Goal: Task Accomplishment & Management: Use online tool/utility

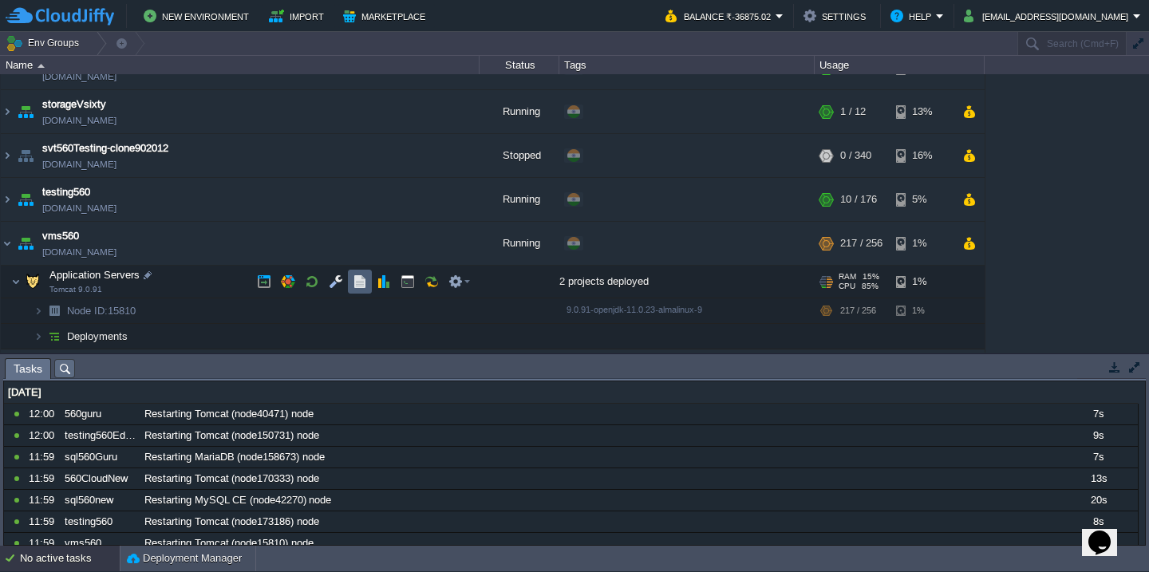
click at [360, 283] on button "button" at bounding box center [360, 282] width 14 height 14
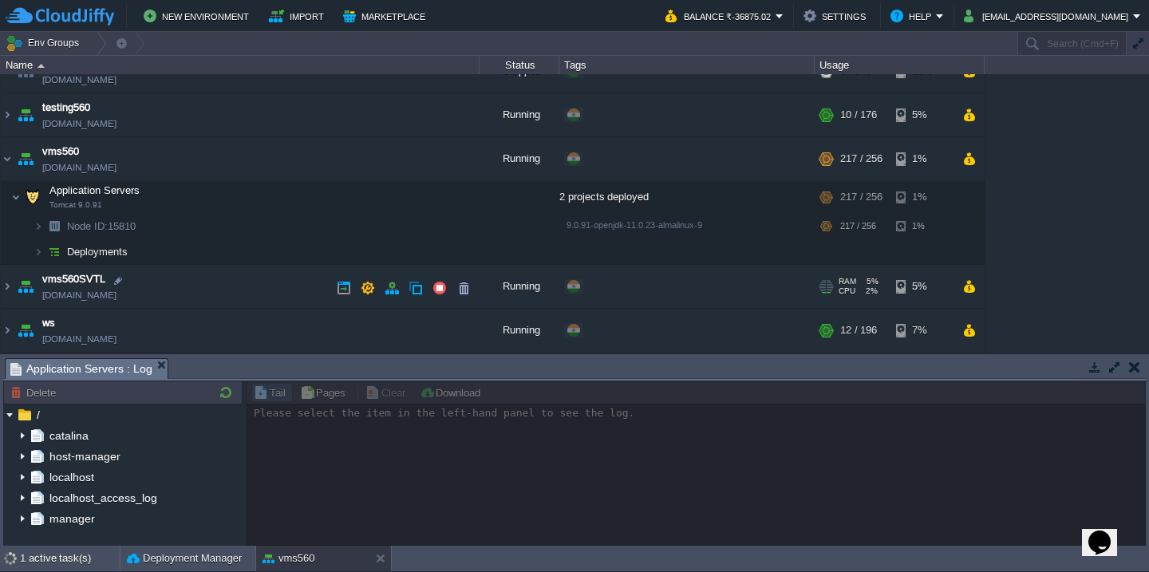
scroll to position [988, 0]
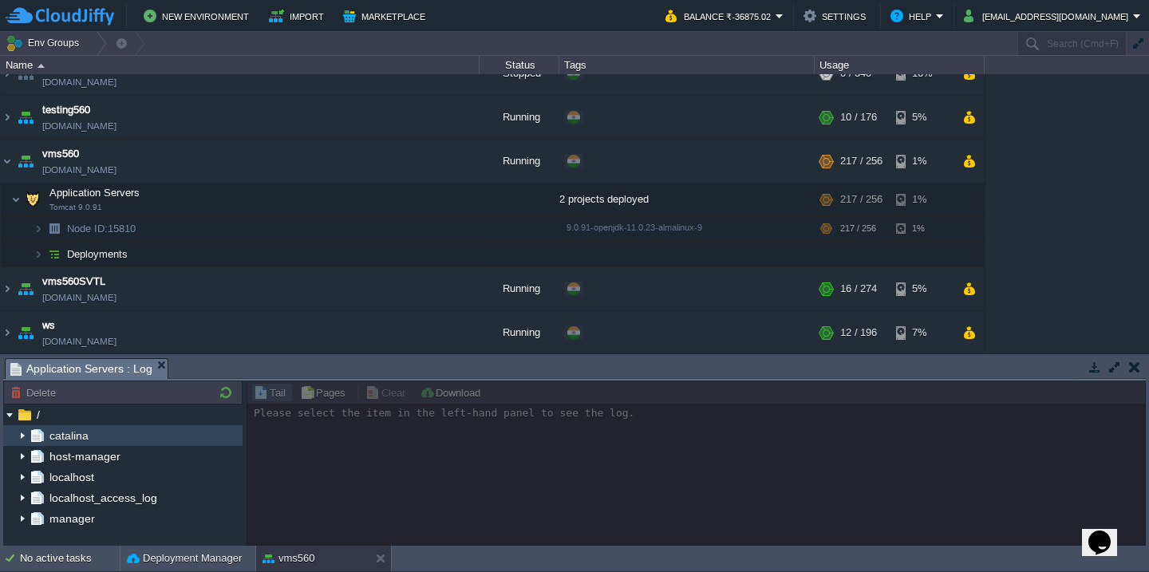
click at [26, 433] on img at bounding box center [22, 435] width 13 height 21
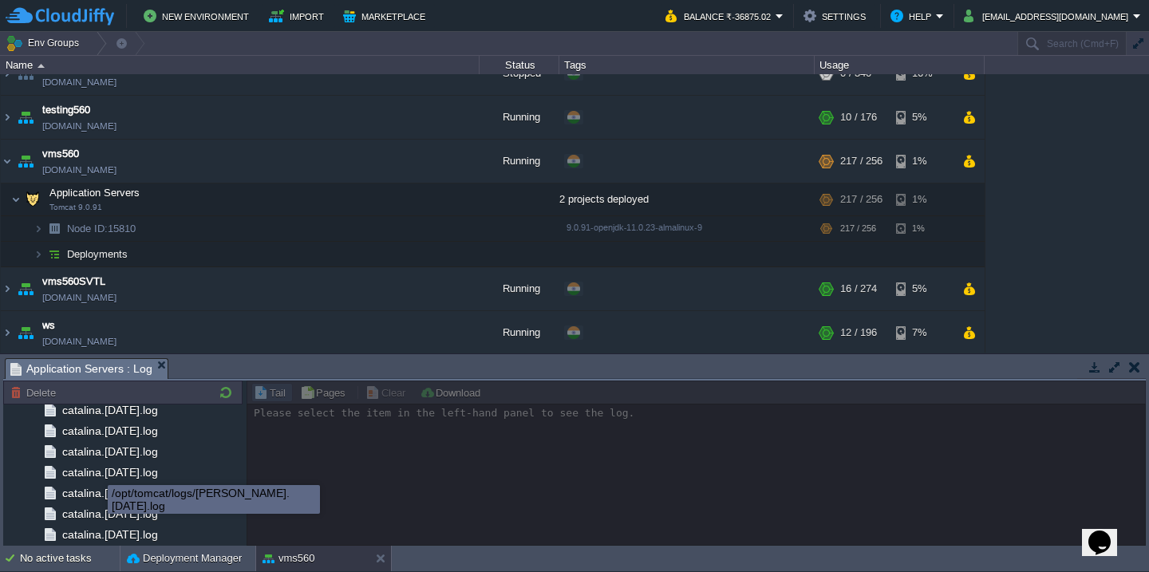
scroll to position [1893, 0]
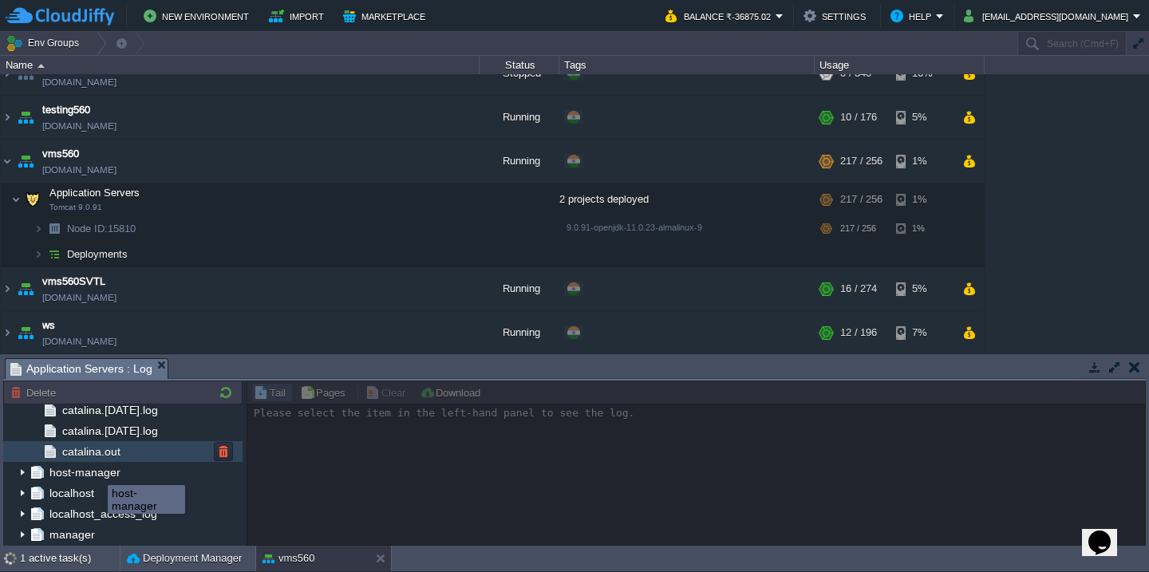
click at [137, 451] on div "catalina.out" at bounding box center [122, 451] width 239 height 21
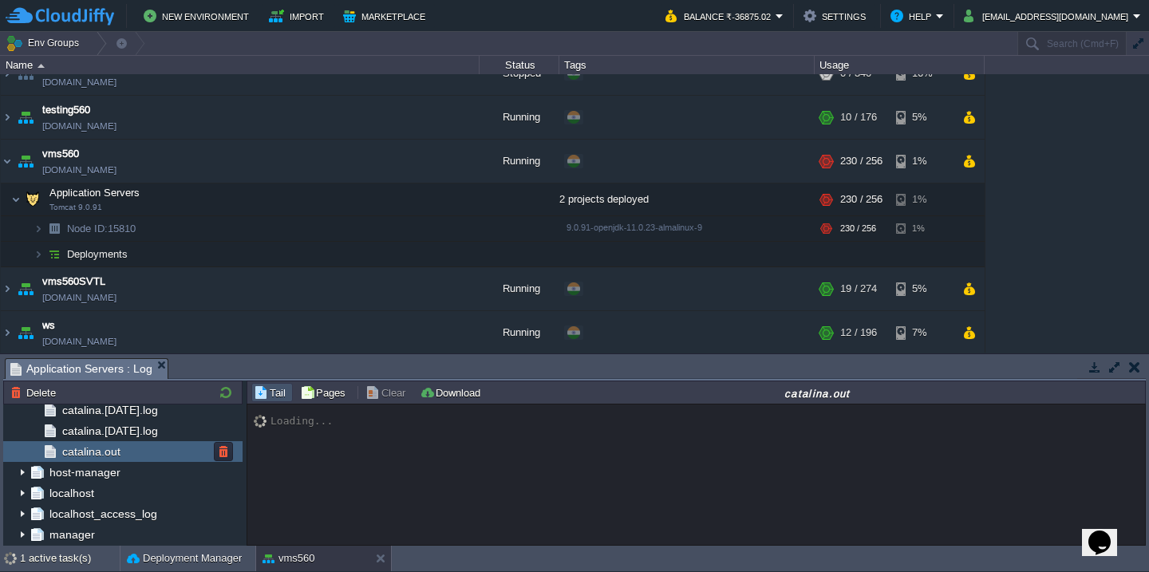
scroll to position [23132, 0]
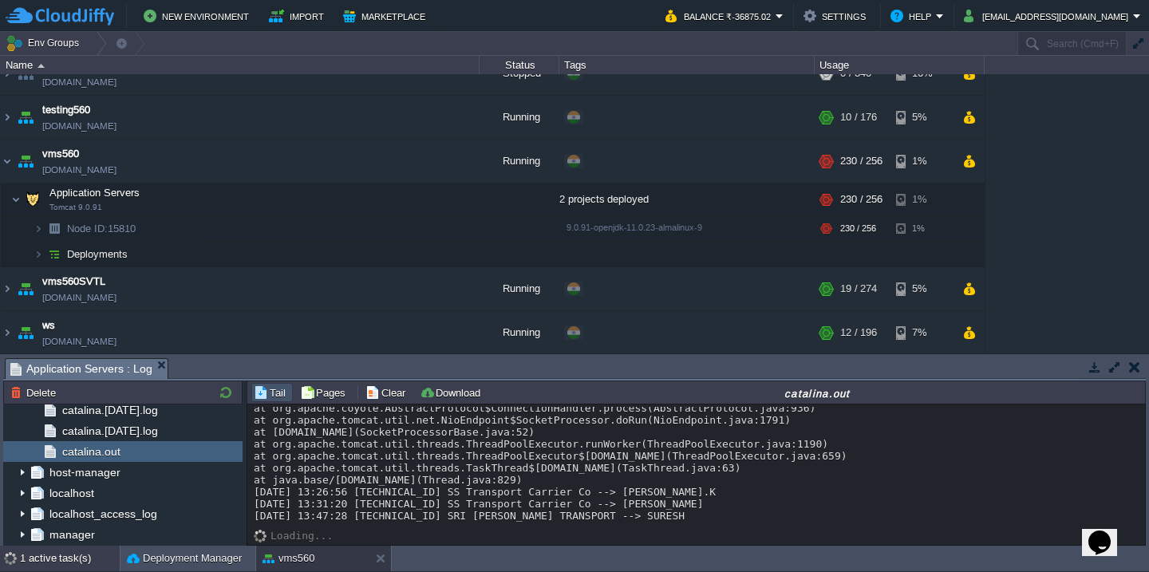
click at [46, 567] on div "1 active task(s)" at bounding box center [70, 559] width 100 height 26
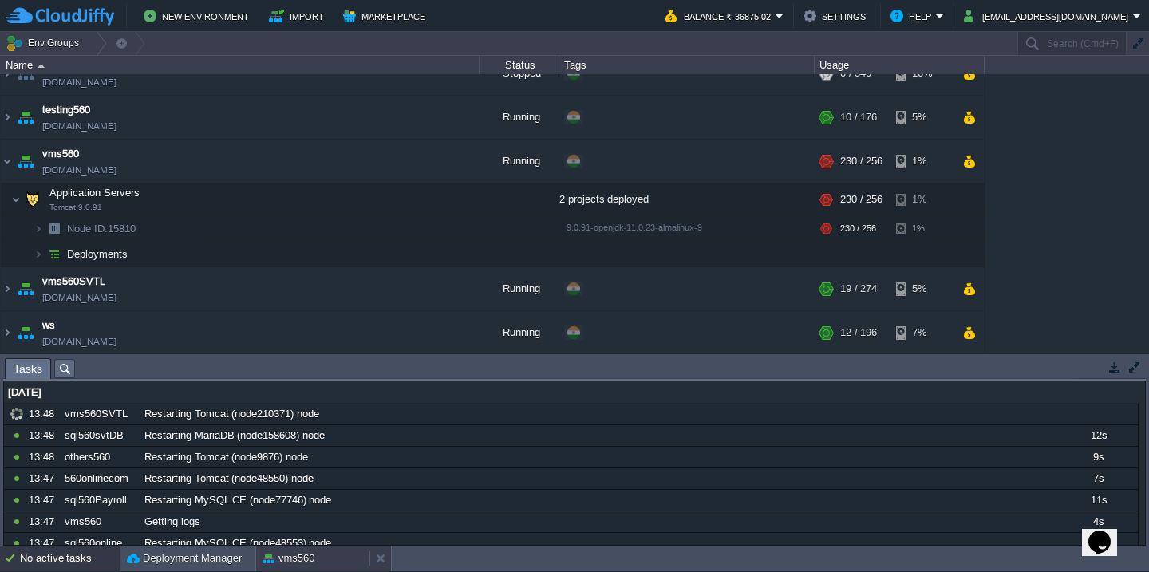
click at [286, 559] on button "vms560" at bounding box center [289, 559] width 53 height 16
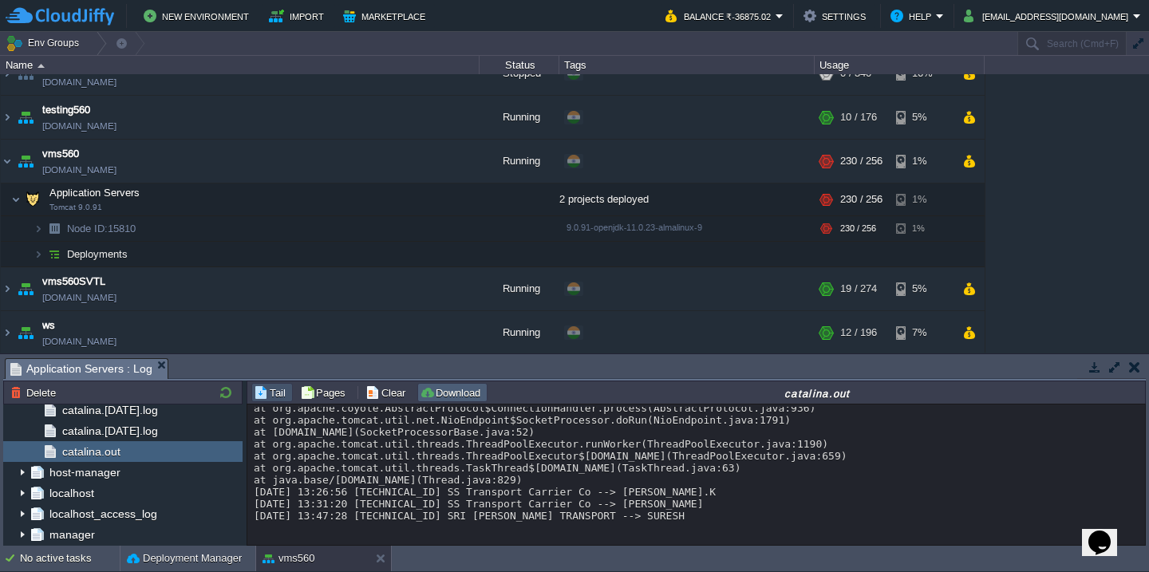
click at [433, 389] on button "Download" at bounding box center [452, 392] width 65 height 14
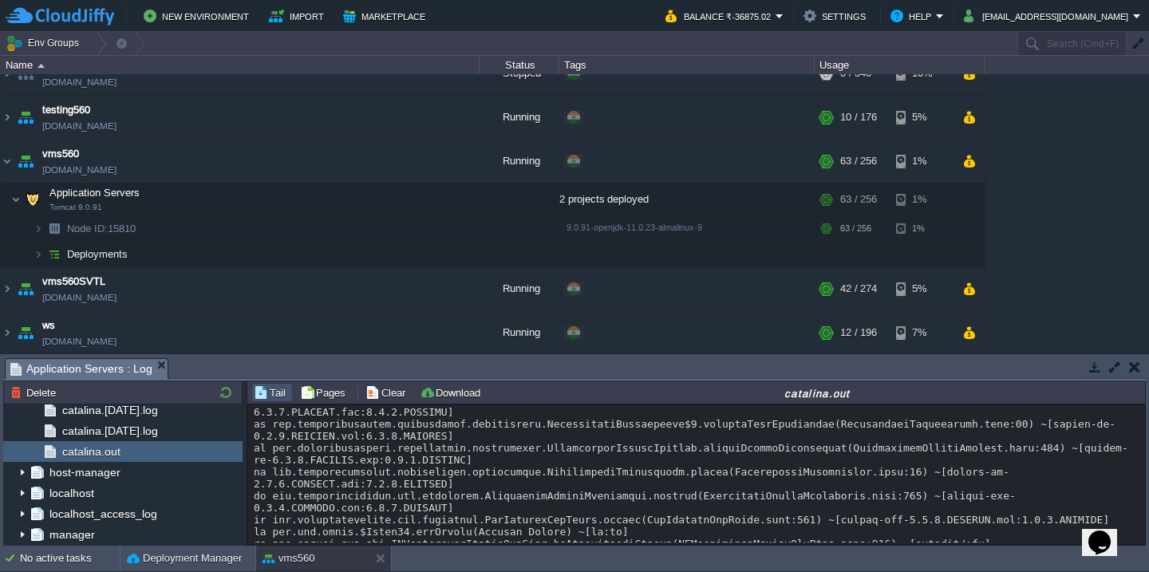
scroll to position [39807, 0]
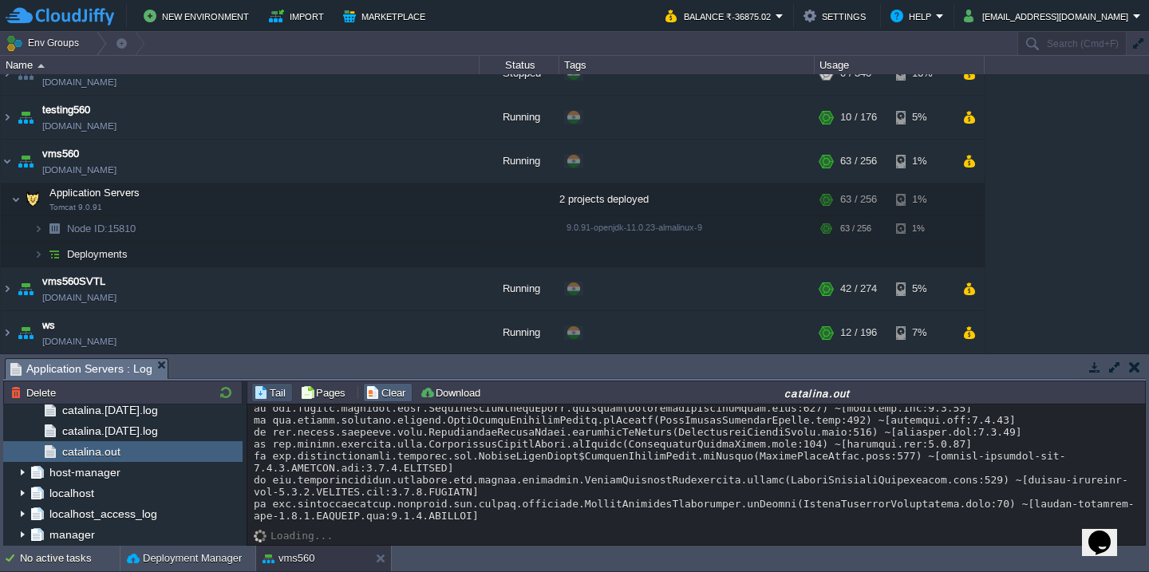
click at [377, 389] on button "Clear" at bounding box center [387, 392] width 45 height 14
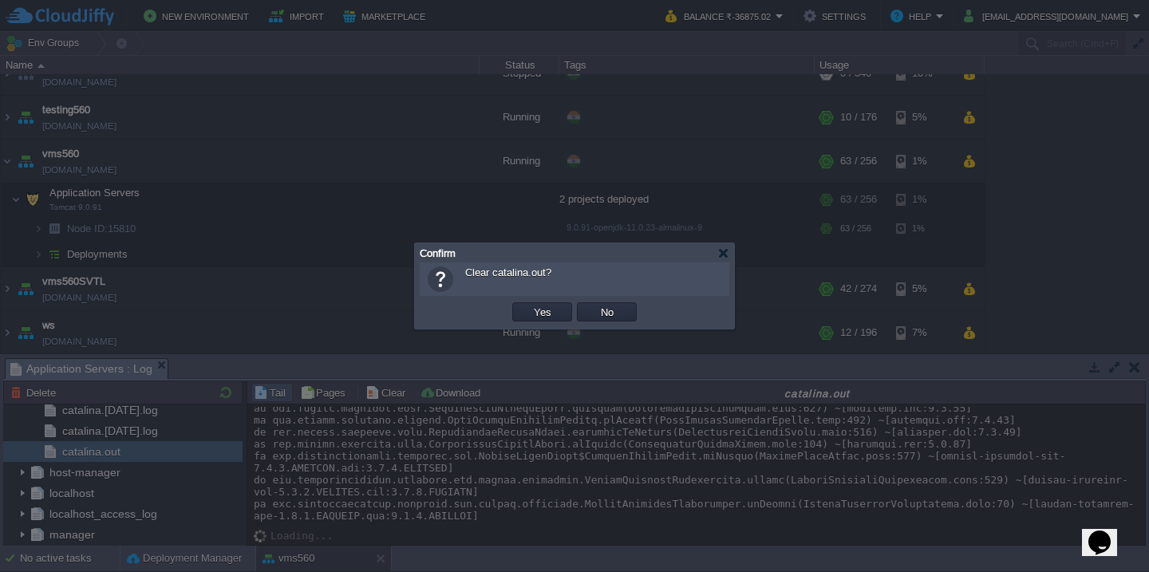
click at [529, 305] on button "Yes" at bounding box center [542, 312] width 27 height 14
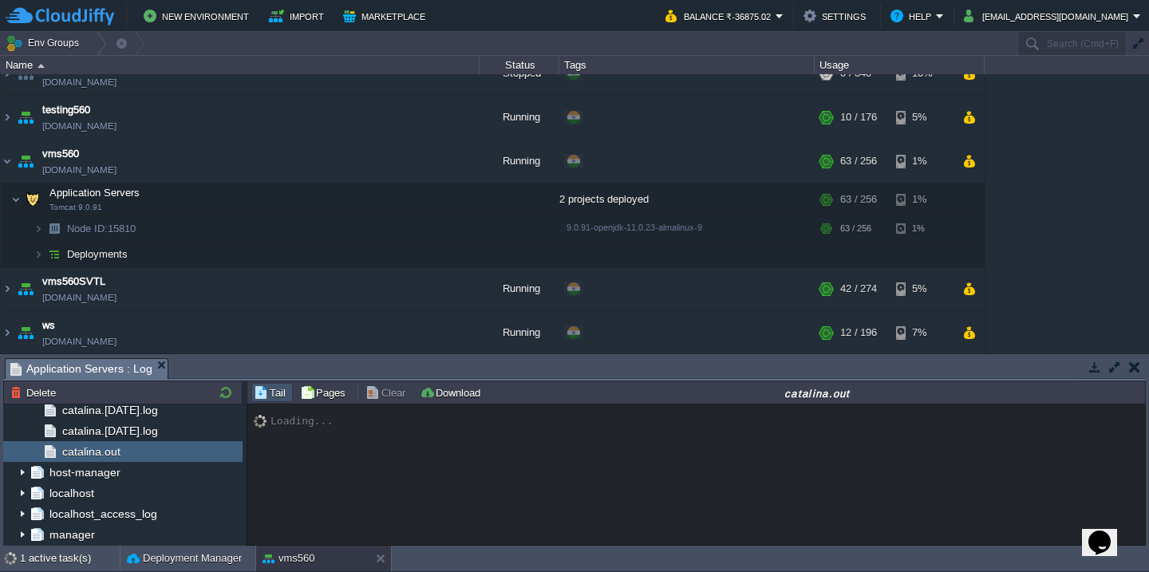
scroll to position [0, 0]
click at [129, 458] on div "catalina.out" at bounding box center [122, 451] width 239 height 21
